Goal: Find specific page/section: Find specific page/section

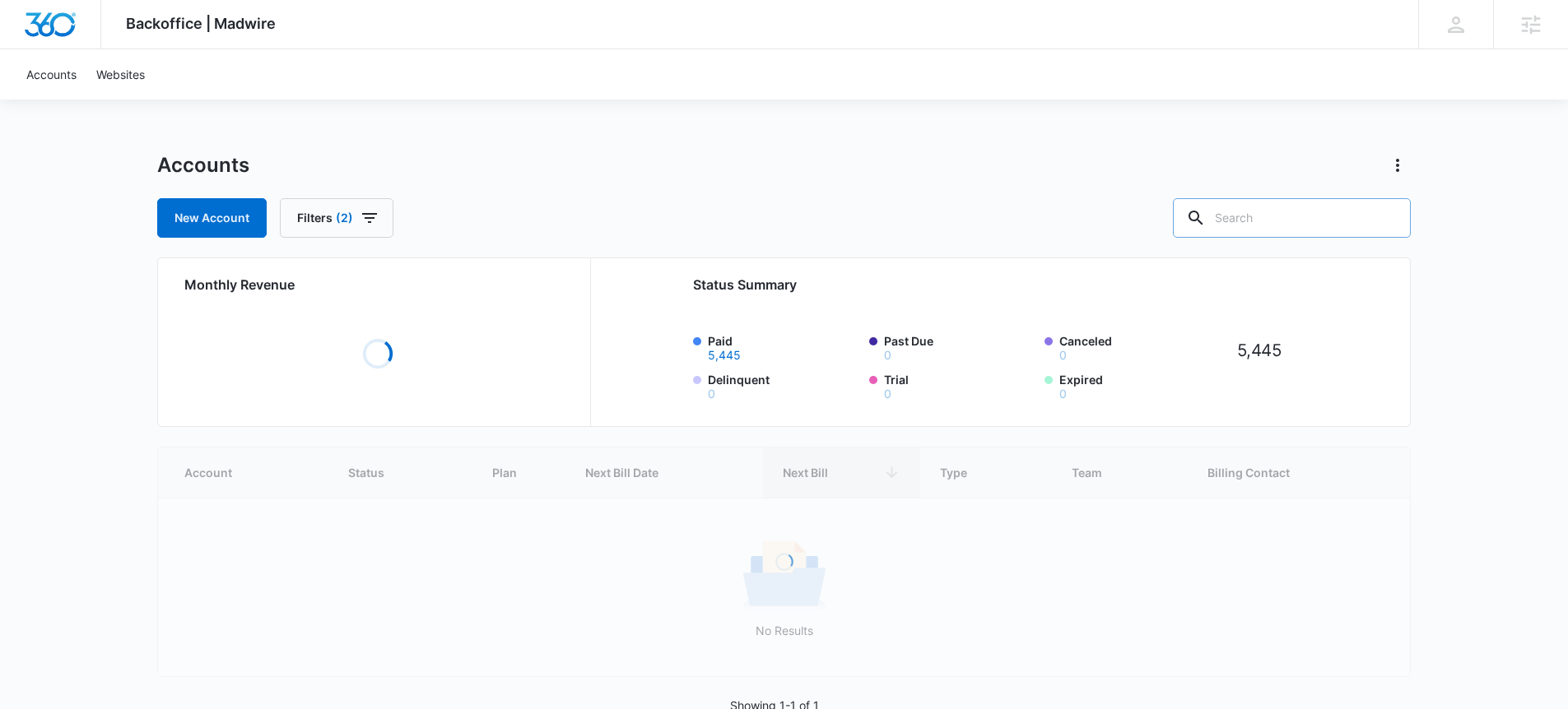
click at [1307, 229] on input "text" at bounding box center [1292, 217] width 238 height 39
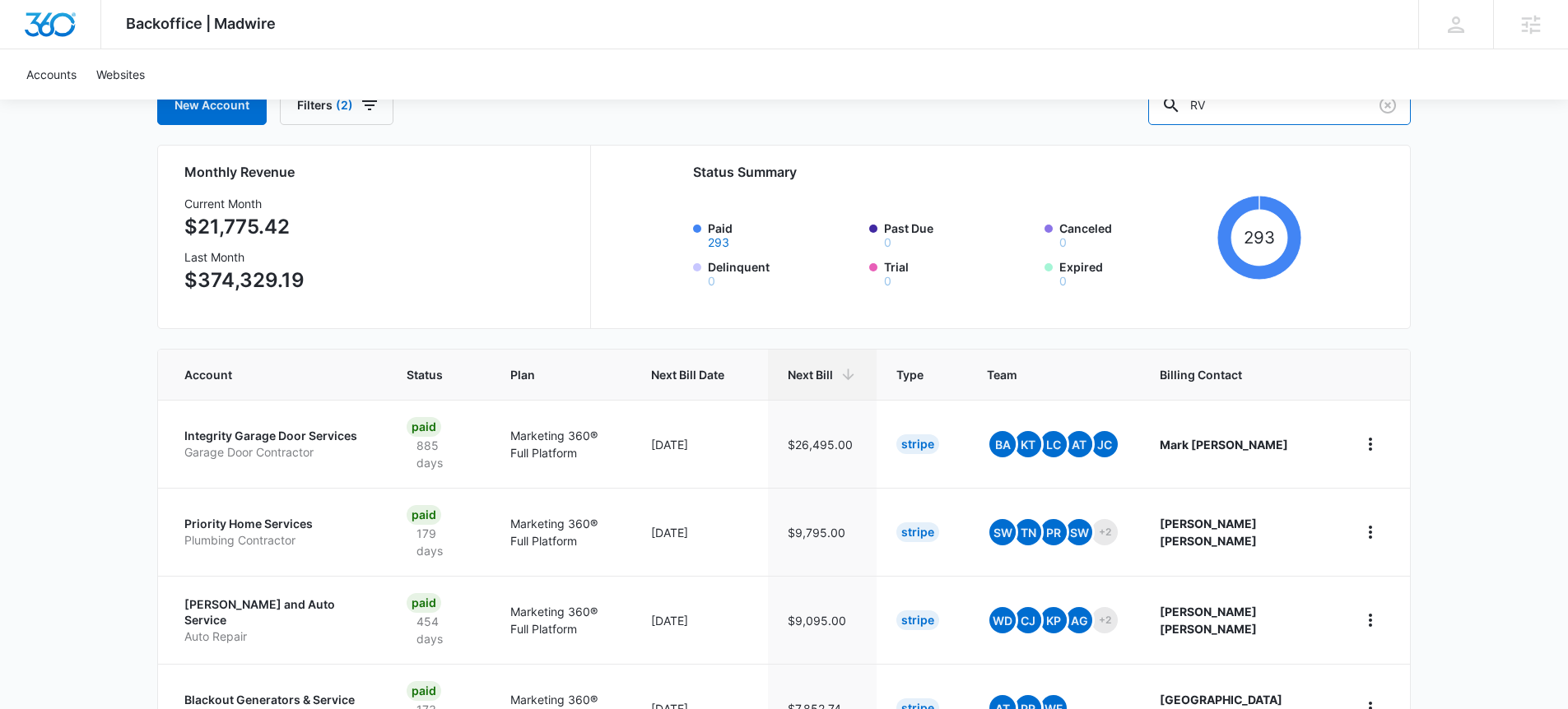
scroll to position [21, 0]
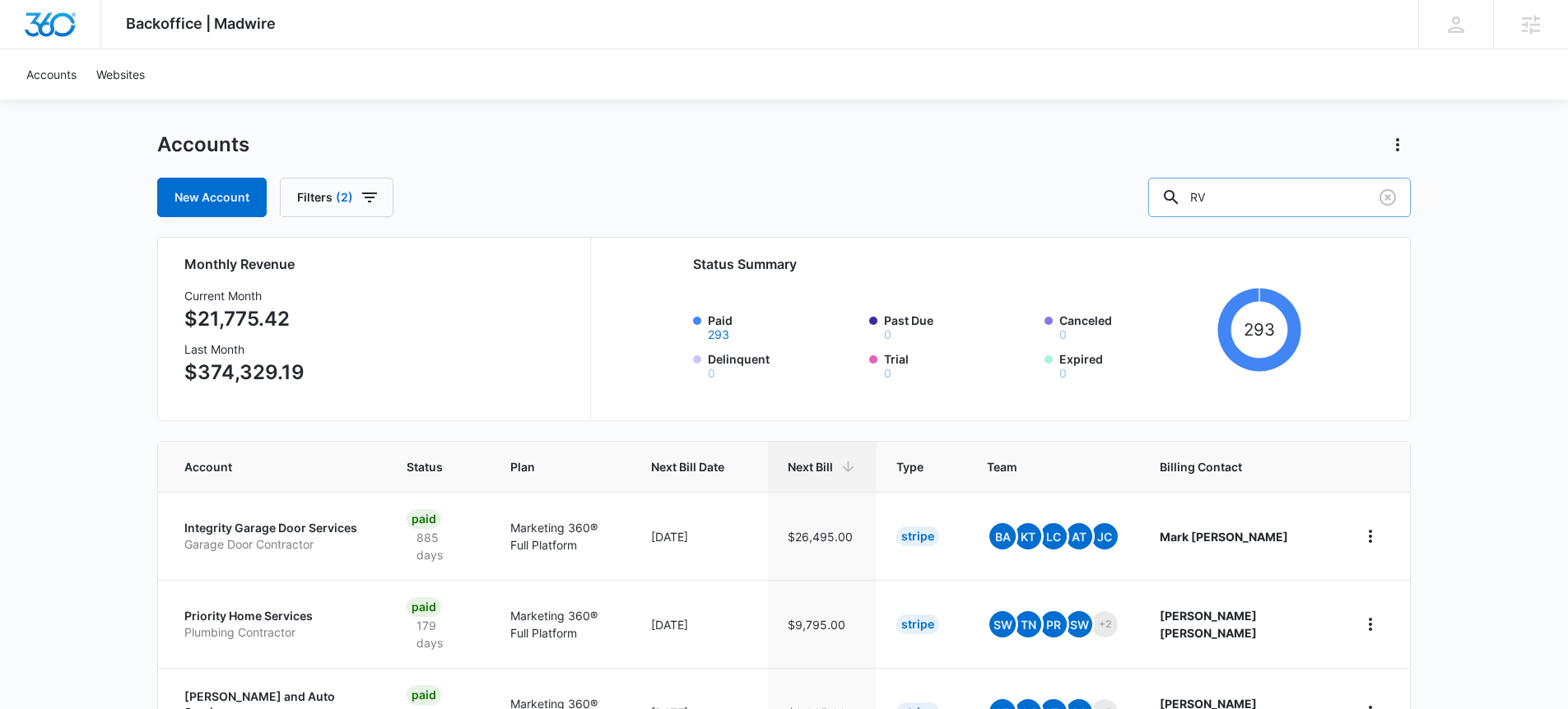
click at [1266, 199] on input "RV" at bounding box center [1279, 197] width 262 height 39
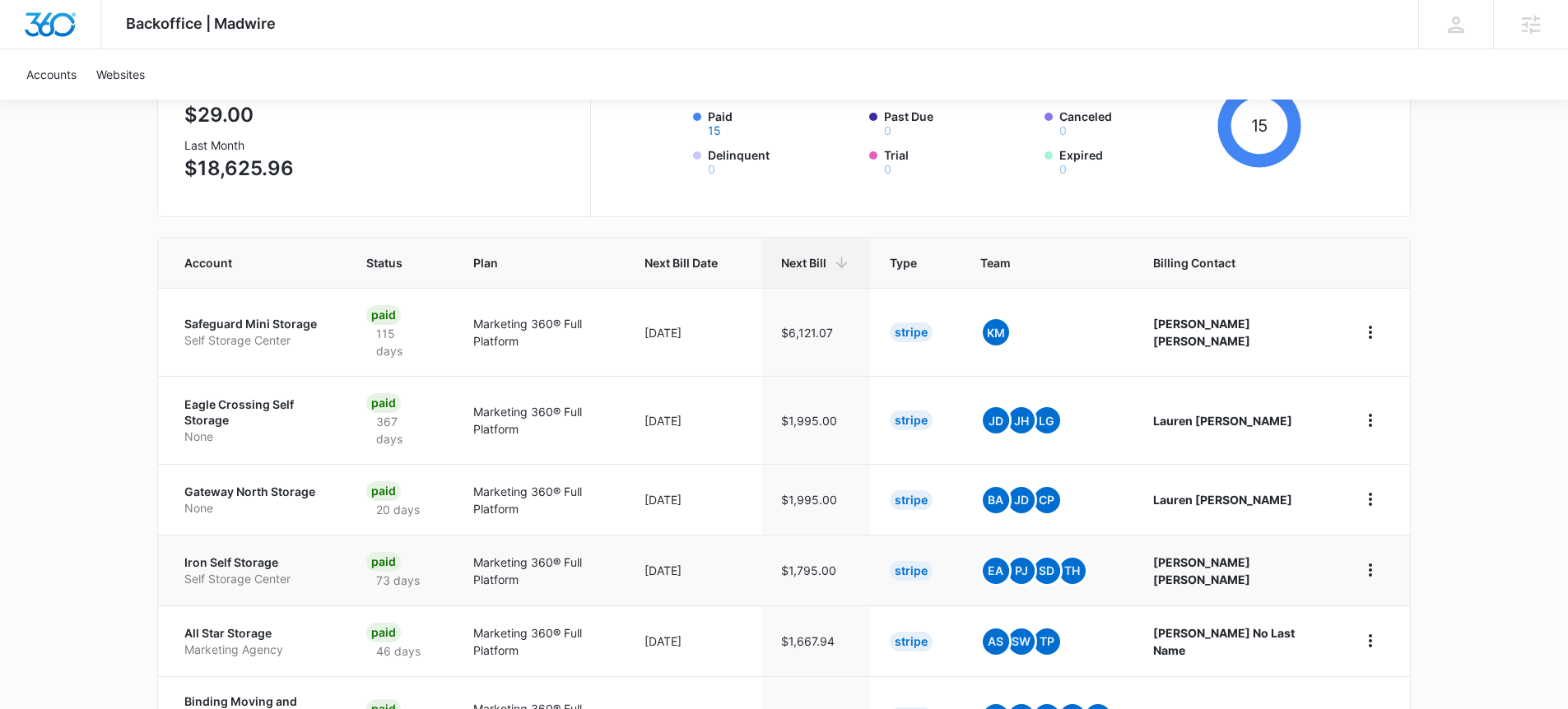
scroll to position [72, 0]
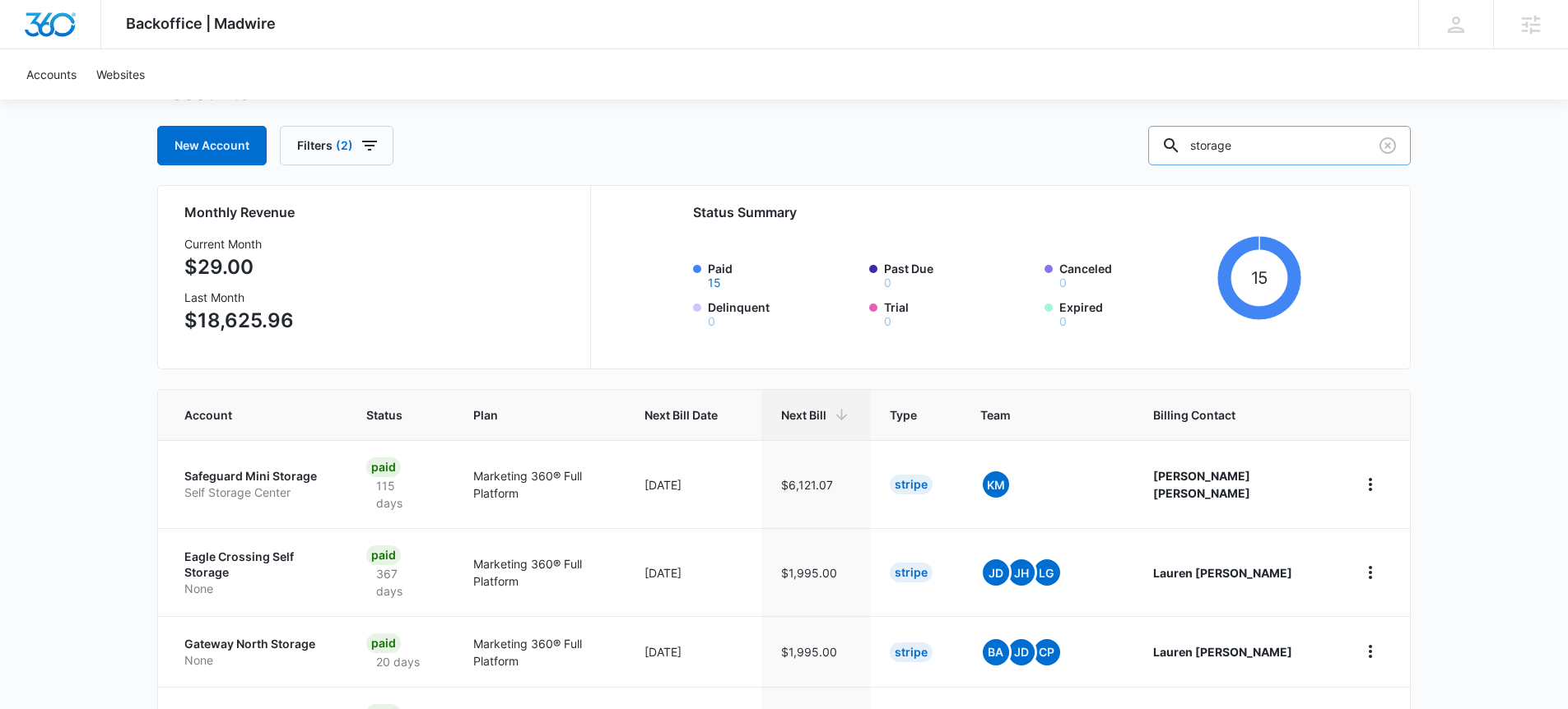
drag, startPoint x: 1285, startPoint y: 134, endPoint x: 1286, endPoint y: 144, distance: 10.0
click at [1286, 135] on input "storage" at bounding box center [1279, 145] width 262 height 39
click at [1286, 145] on input "storage" at bounding box center [1279, 145] width 262 height 39
click at [1286, 146] on input "storage" at bounding box center [1279, 145] width 262 height 39
type input "boat"
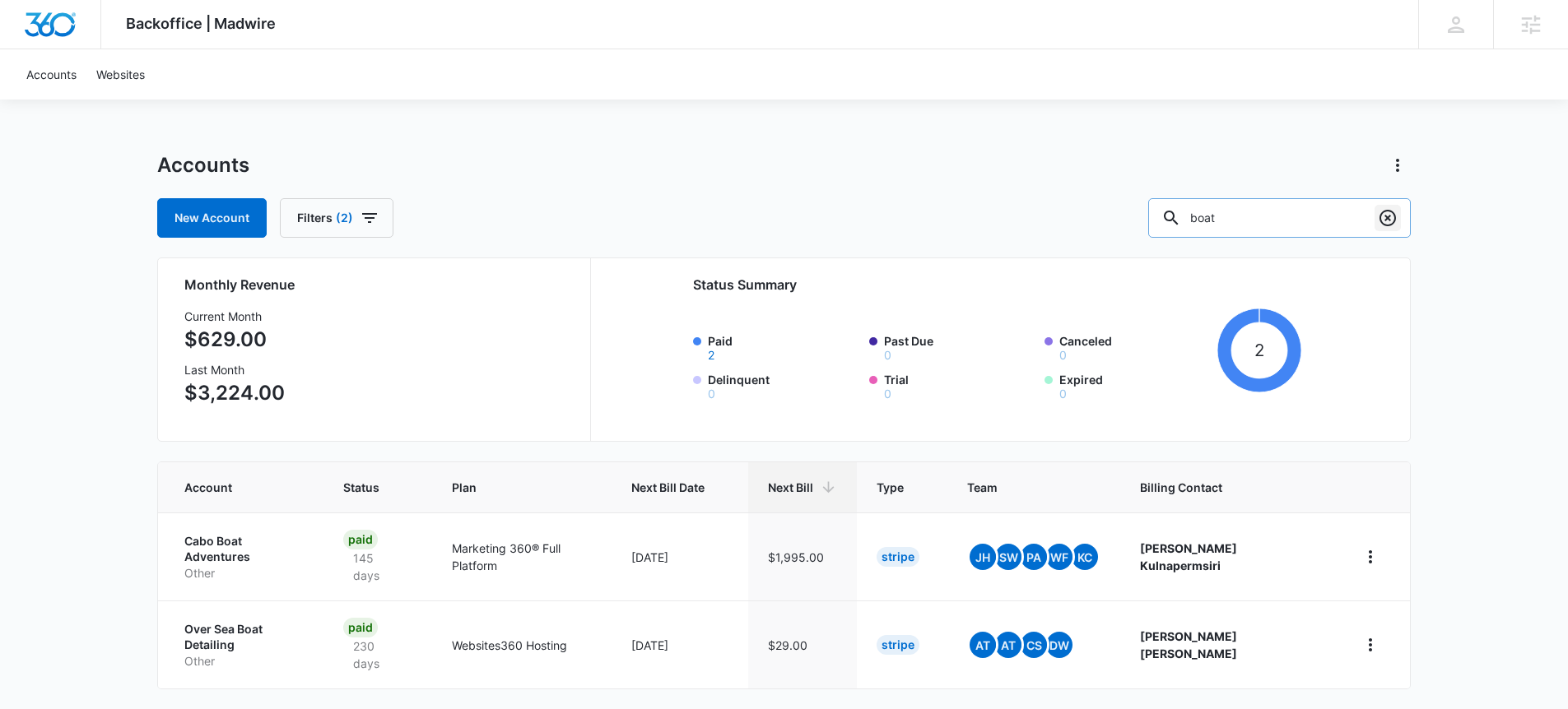
click at [1392, 221] on icon "Clear" at bounding box center [1388, 218] width 20 height 20
